Goal: Task Accomplishment & Management: Complete application form

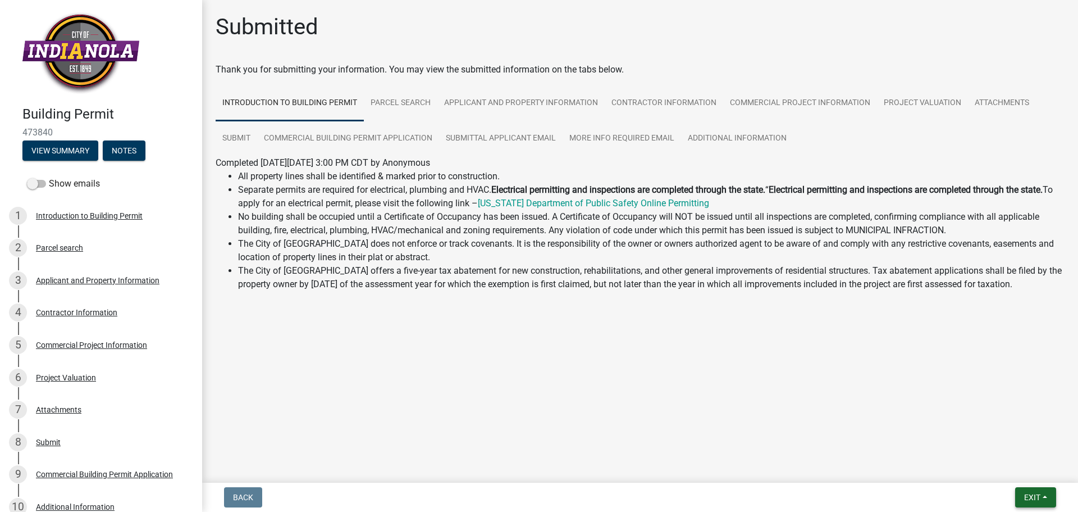
click at [1018, 490] on button "Exit" at bounding box center [1035, 497] width 41 height 20
click at [1002, 465] on button "Save & Exit" at bounding box center [1012, 467] width 90 height 27
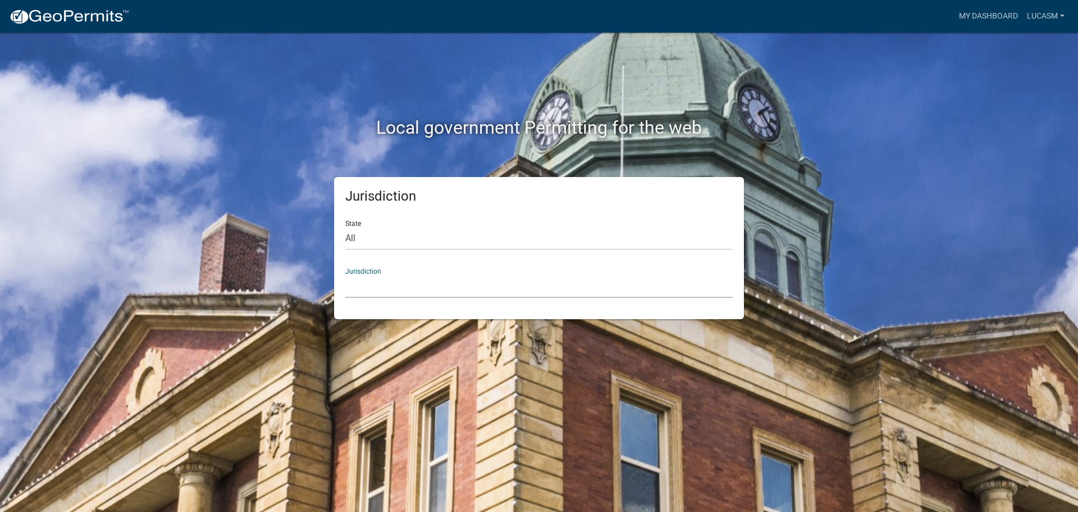
click at [410, 288] on select "[GEOGRAPHIC_DATA], [US_STATE] [GEOGRAPHIC_DATA], [US_STATE][PERSON_NAME][GEOGRA…" at bounding box center [539, 286] width 388 height 23
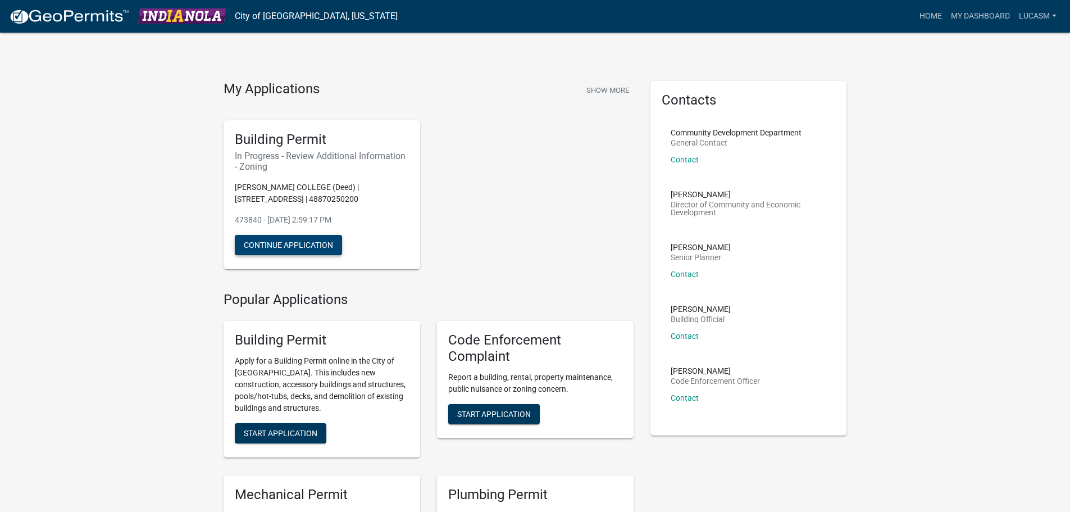
click at [316, 241] on button "Continue Application" at bounding box center [288, 245] width 107 height 20
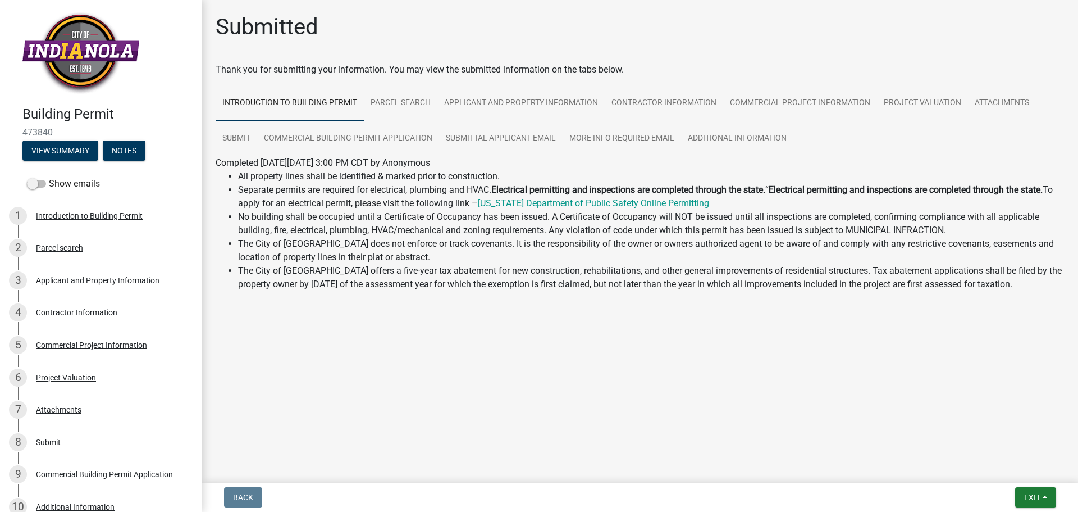
click at [26, 183] on div "Show emails" at bounding box center [101, 183] width 202 height 22
click at [32, 183] on span at bounding box center [36, 184] width 19 height 8
click at [49, 177] on input "Show emails" at bounding box center [49, 177] width 0 height 0
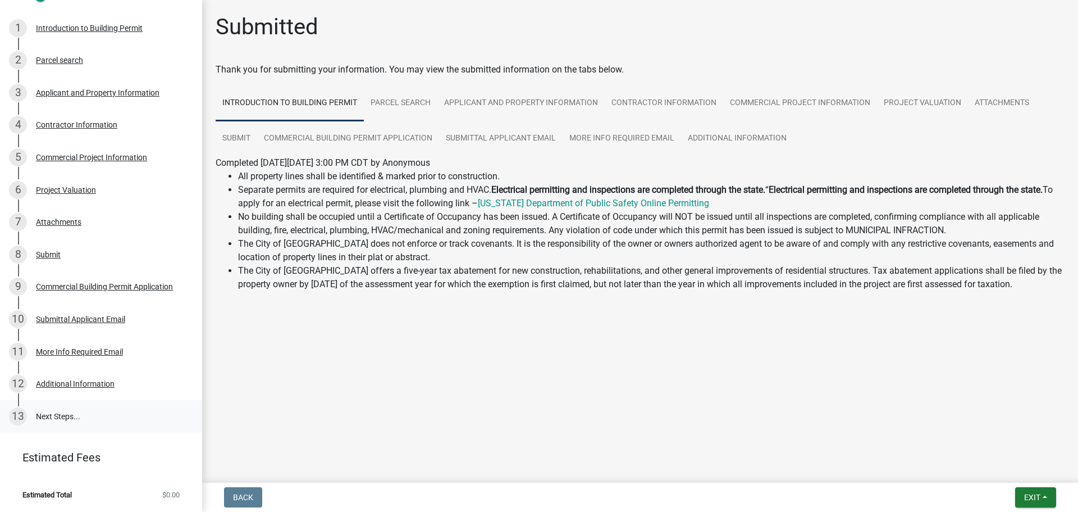
click at [85, 410] on link "13 Next Steps..." at bounding box center [101, 416] width 202 height 33
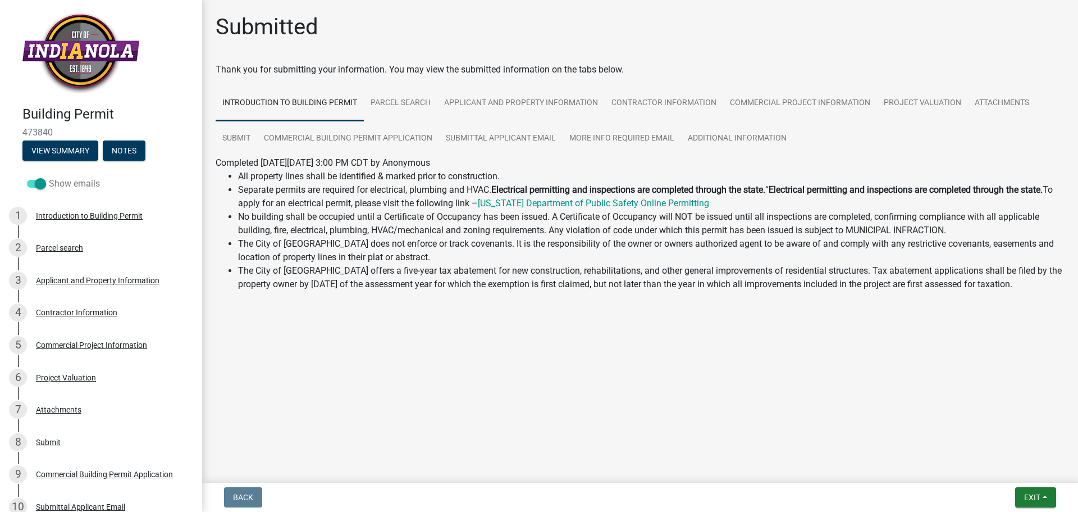
click at [44, 184] on span at bounding box center [36, 184] width 19 height 8
click at [49, 177] on input "Show emails" at bounding box center [49, 177] width 0 height 0
click at [134, 151] on button "Notes" at bounding box center [124, 150] width 43 height 20
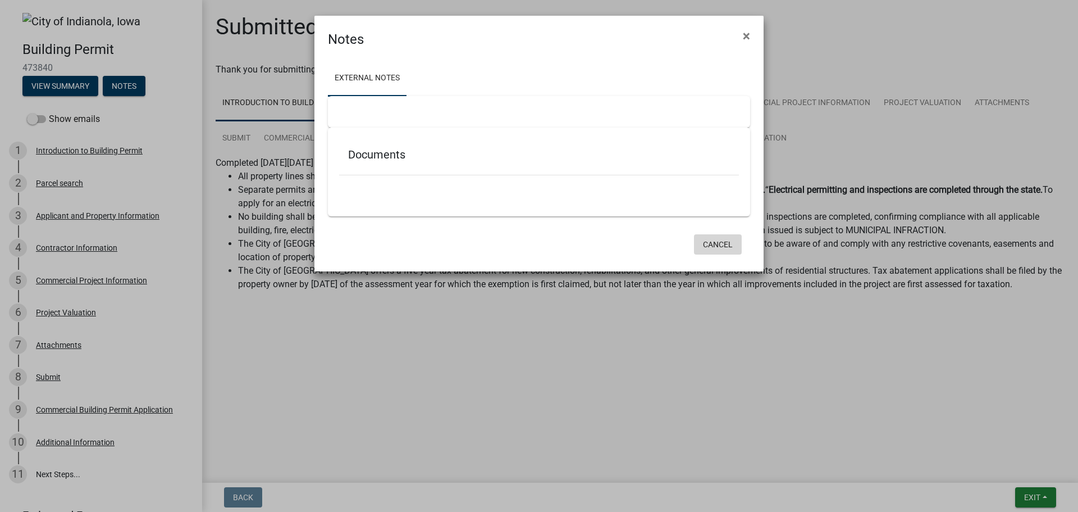
click at [727, 247] on button "Cancel" at bounding box center [718, 244] width 48 height 20
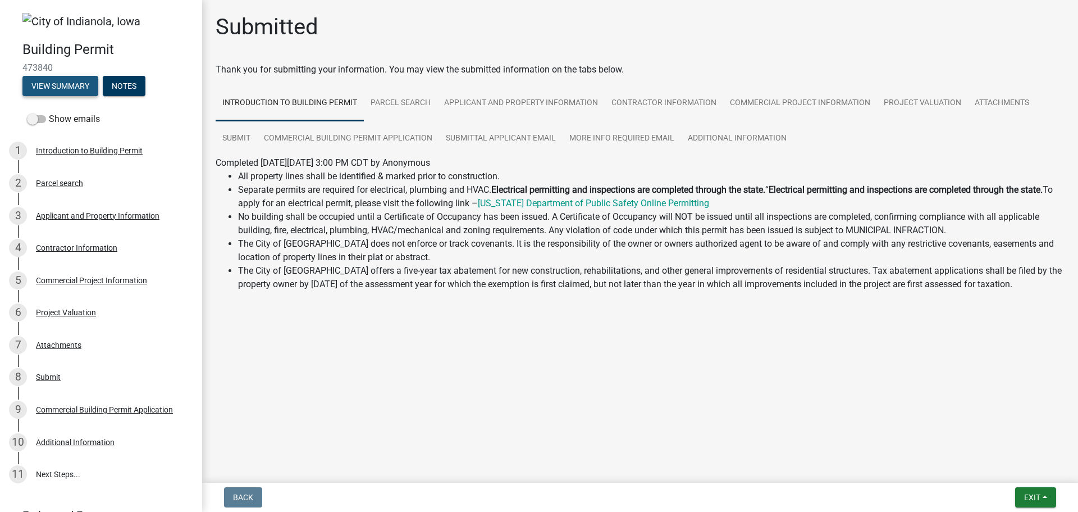
click at [83, 85] on button "View Summary" at bounding box center [60, 86] width 76 height 20
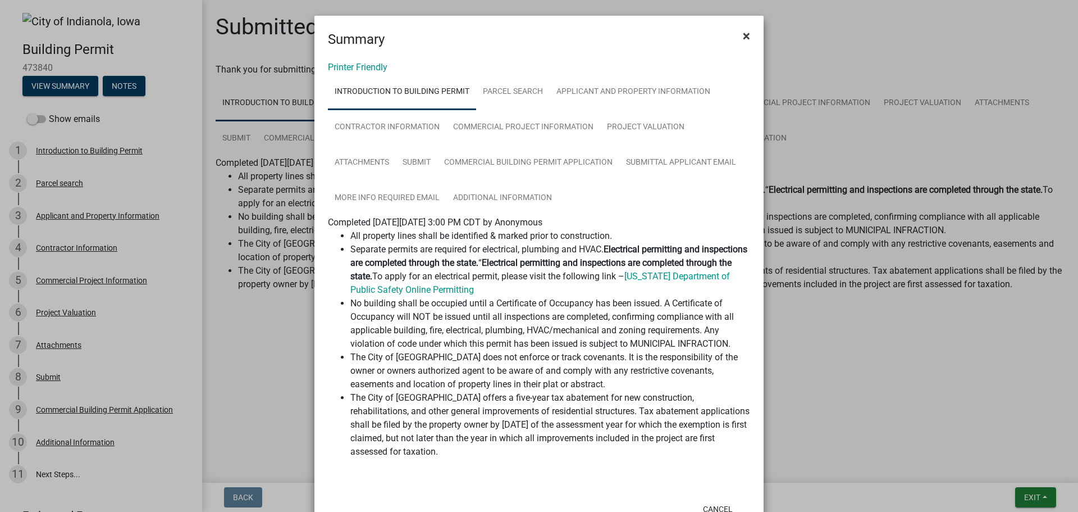
click at [743, 31] on span "×" at bounding box center [746, 36] width 7 height 16
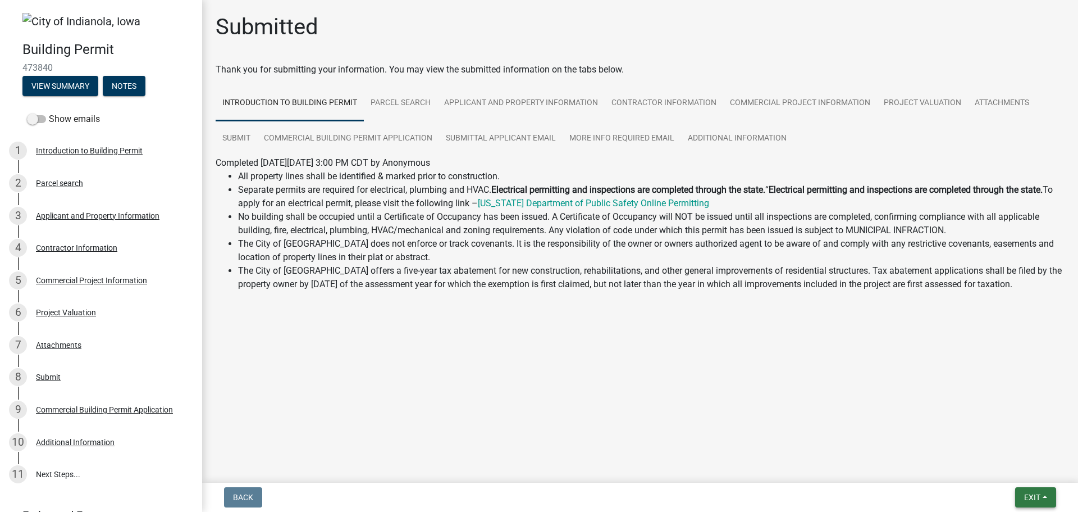
click at [1034, 505] on button "Exit" at bounding box center [1035, 497] width 41 height 20
click at [1009, 468] on button "Save & Exit" at bounding box center [1012, 467] width 90 height 27
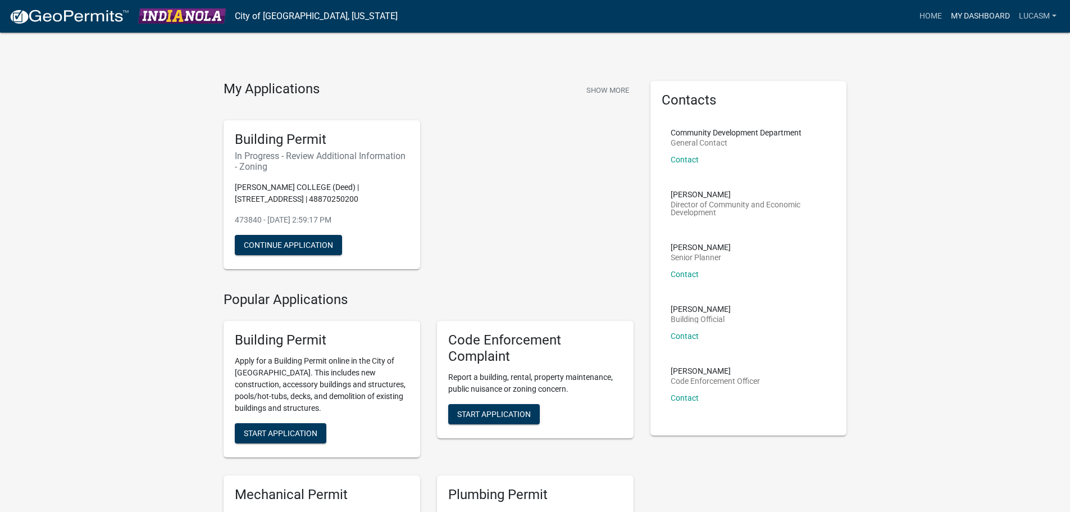
click at [985, 11] on link "My Dashboard" at bounding box center [980, 16] width 68 height 21
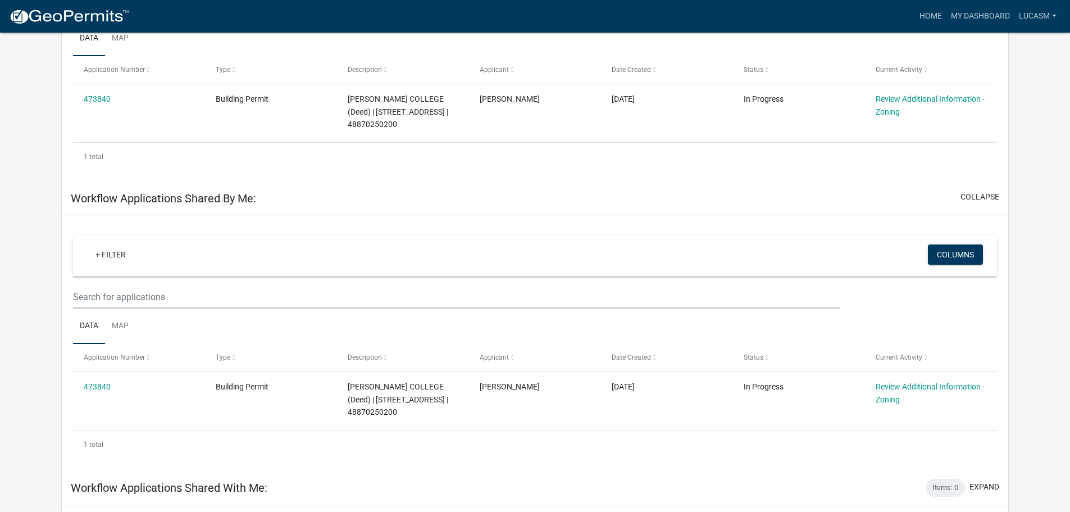
scroll to position [225, 0]
